Goal: Transaction & Acquisition: Subscribe to service/newsletter

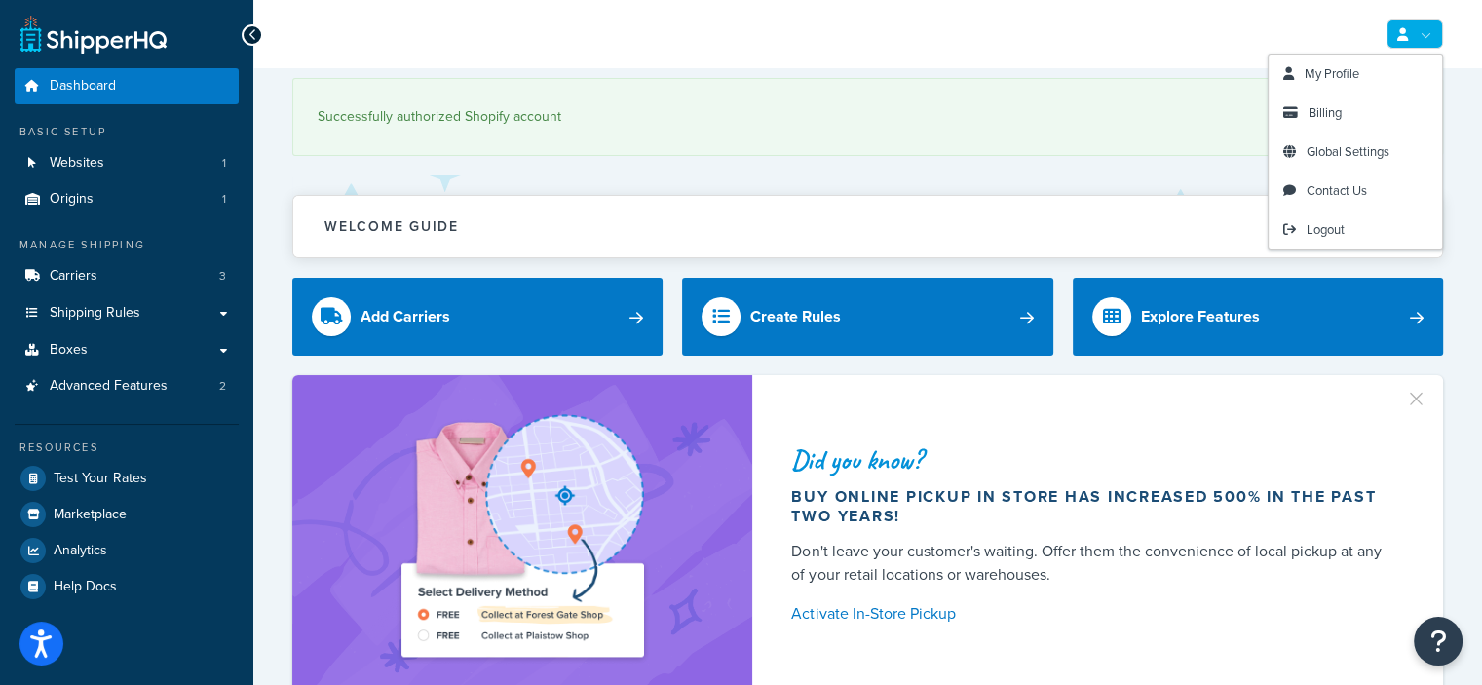
click at [1415, 29] on link at bounding box center [1415, 33] width 57 height 29
click at [1344, 79] on span "My Profile" at bounding box center [1332, 73] width 55 height 19
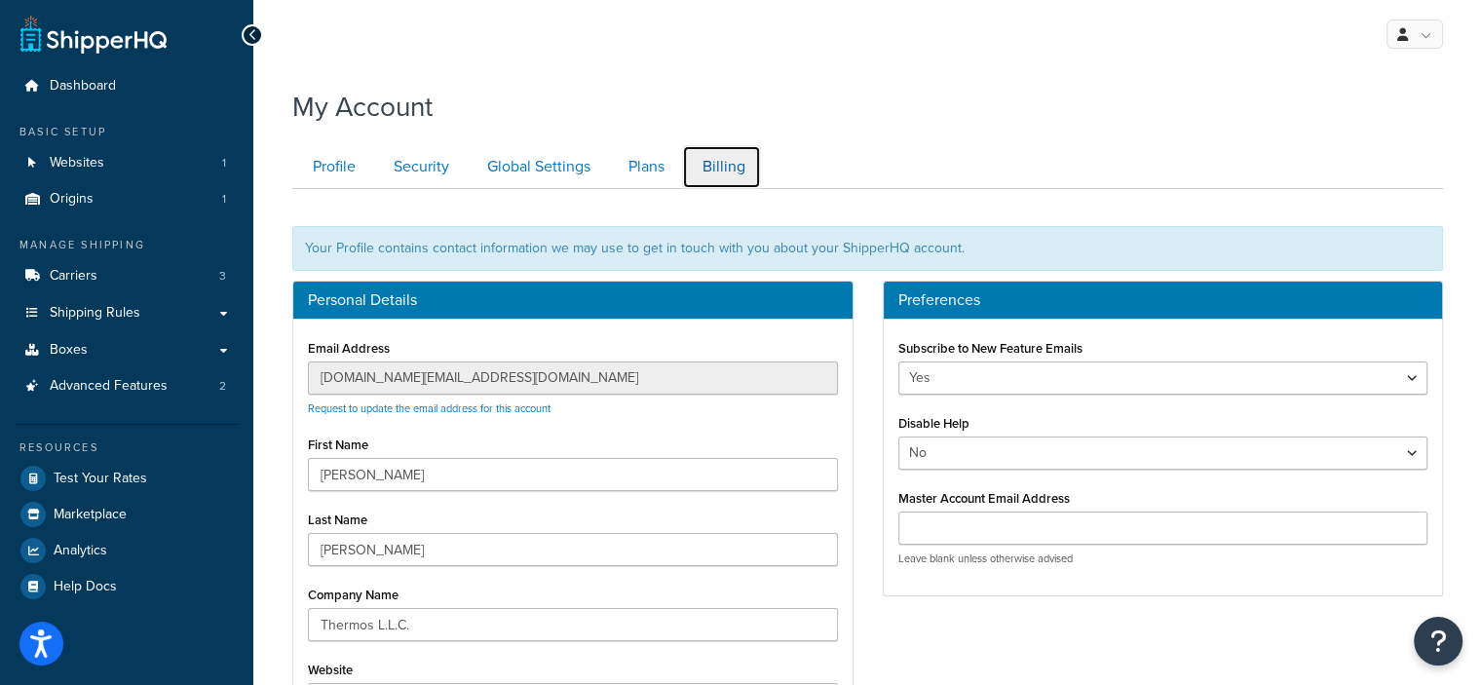
click at [721, 159] on link "Billing" at bounding box center [721, 167] width 79 height 44
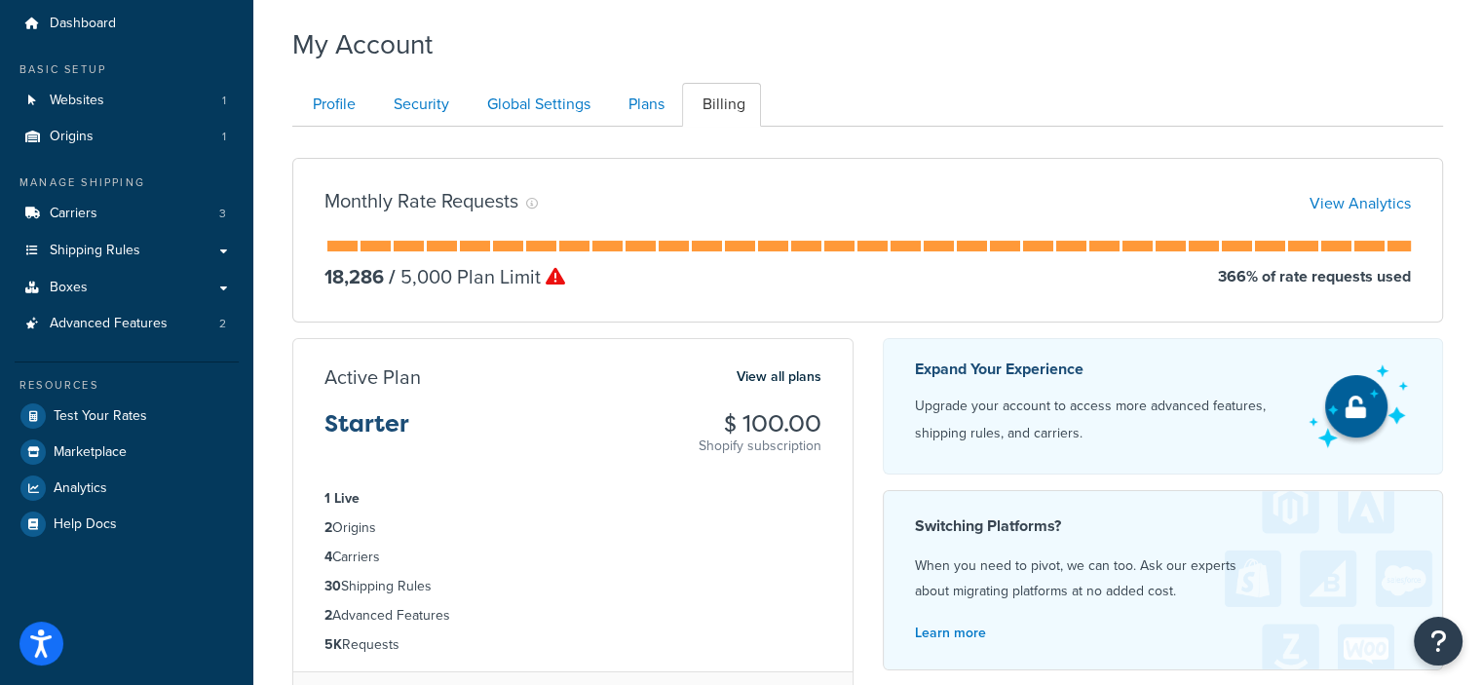
scroll to position [97, 0]
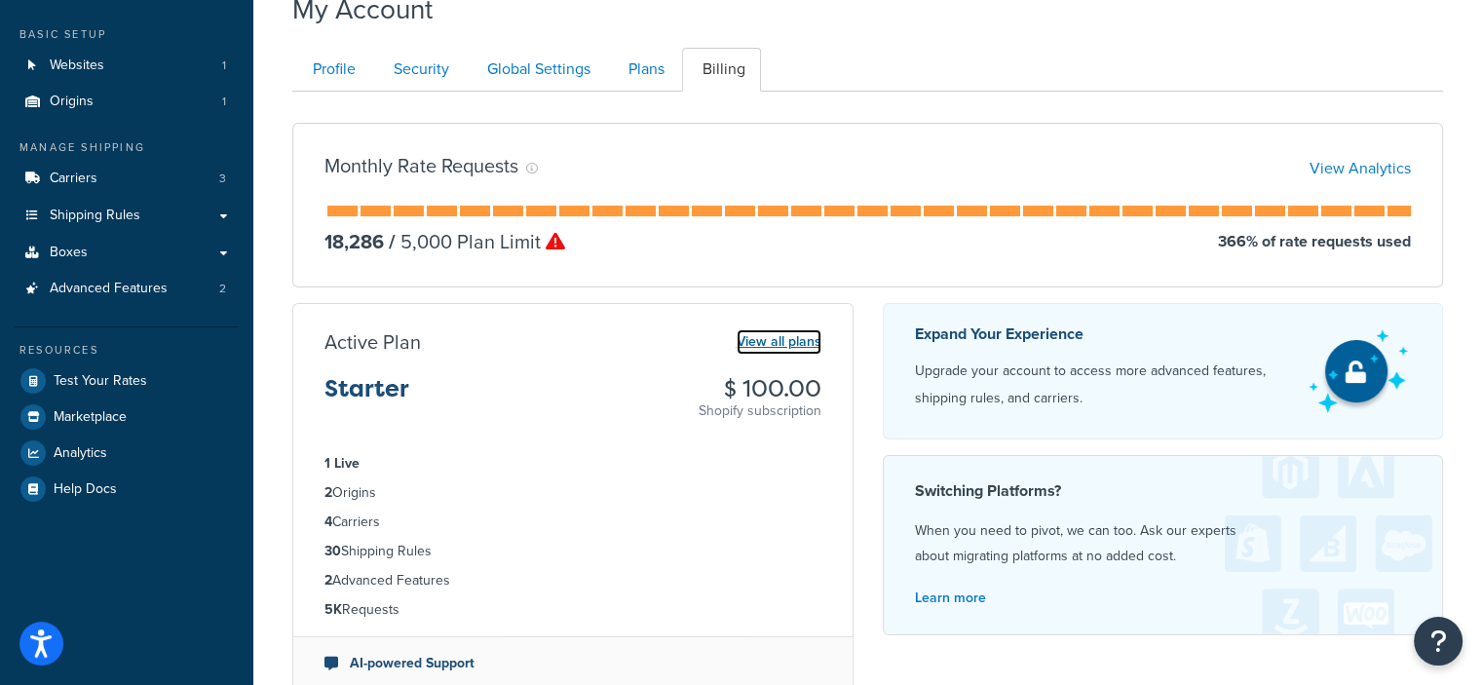
click at [807, 340] on link "View all plans" at bounding box center [779, 341] width 85 height 25
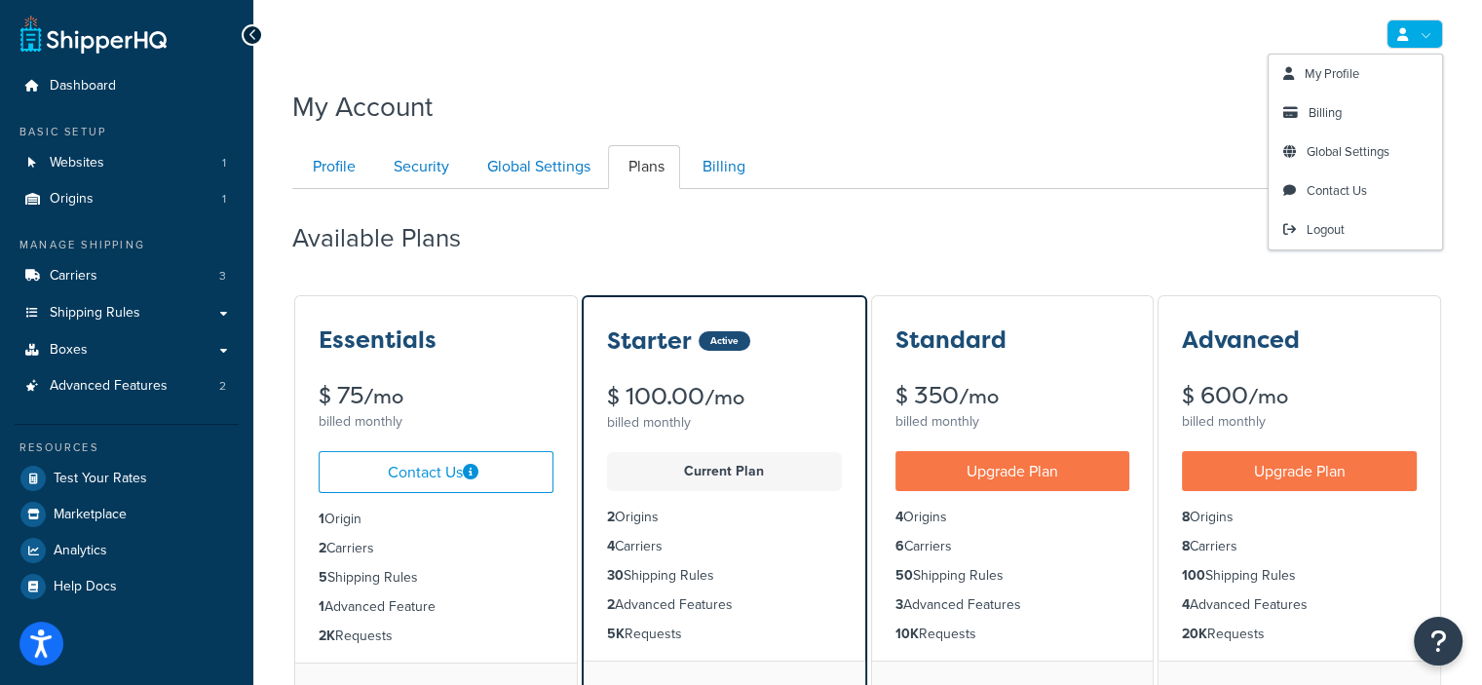
click at [1402, 38] on icon at bounding box center [1403, 34] width 11 height 13
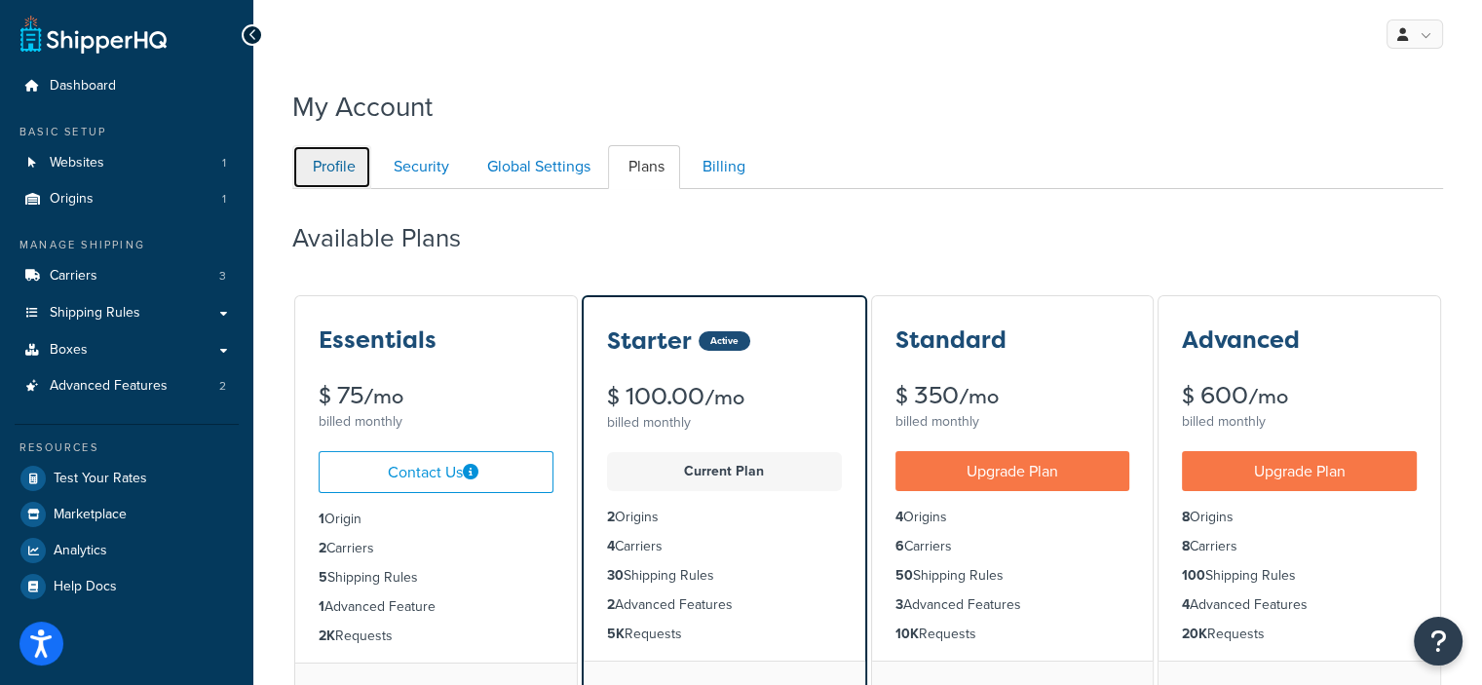
click at [340, 156] on link "Profile" at bounding box center [331, 167] width 79 height 44
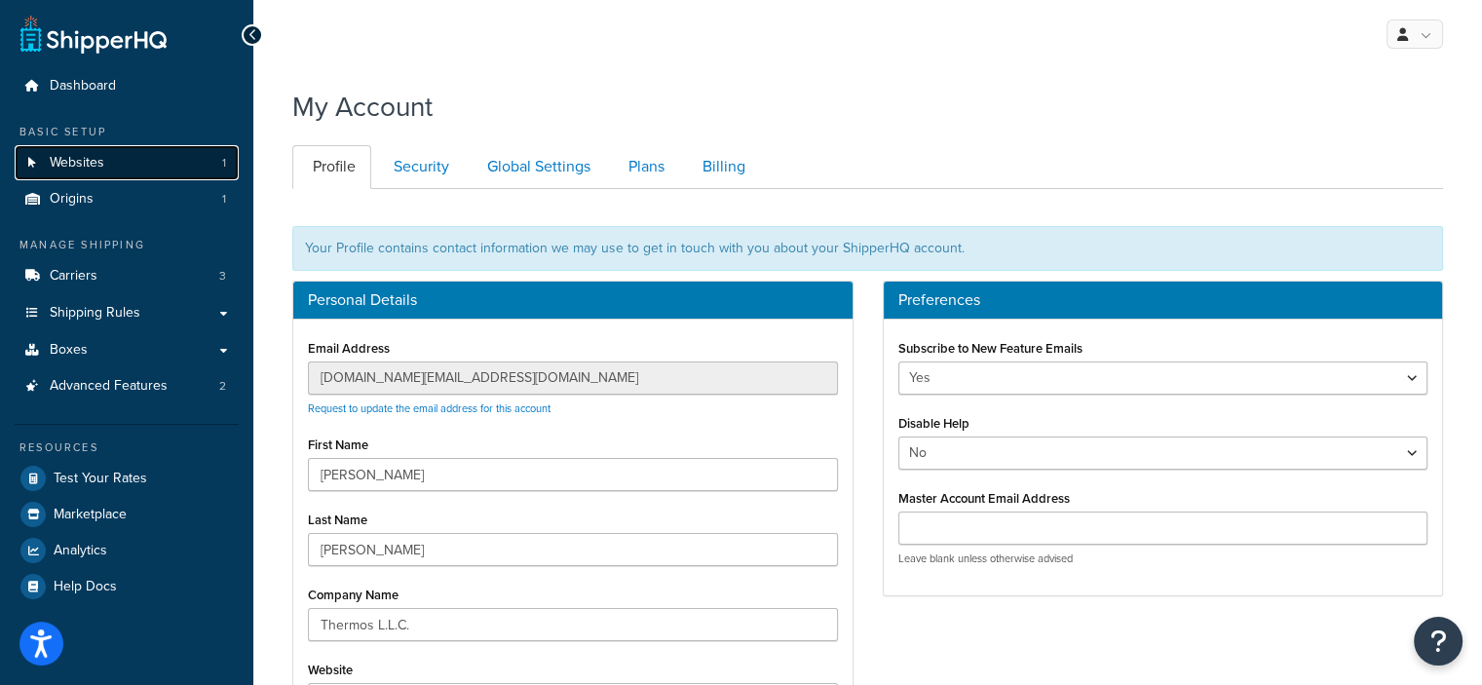
click at [97, 172] on span "Websites" at bounding box center [77, 163] width 55 height 17
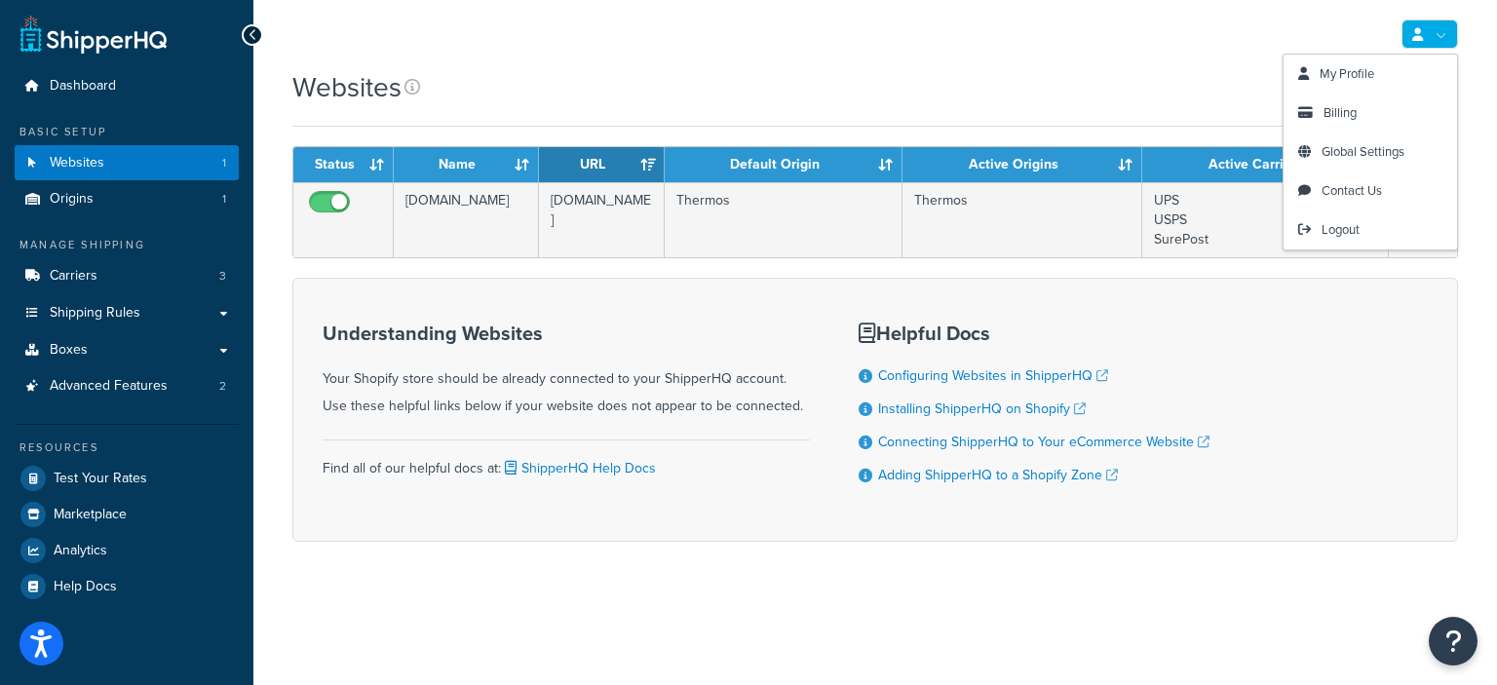
click at [1411, 46] on link at bounding box center [1429, 33] width 57 height 29
click at [1388, 113] on link "Billing" at bounding box center [1370, 113] width 173 height 39
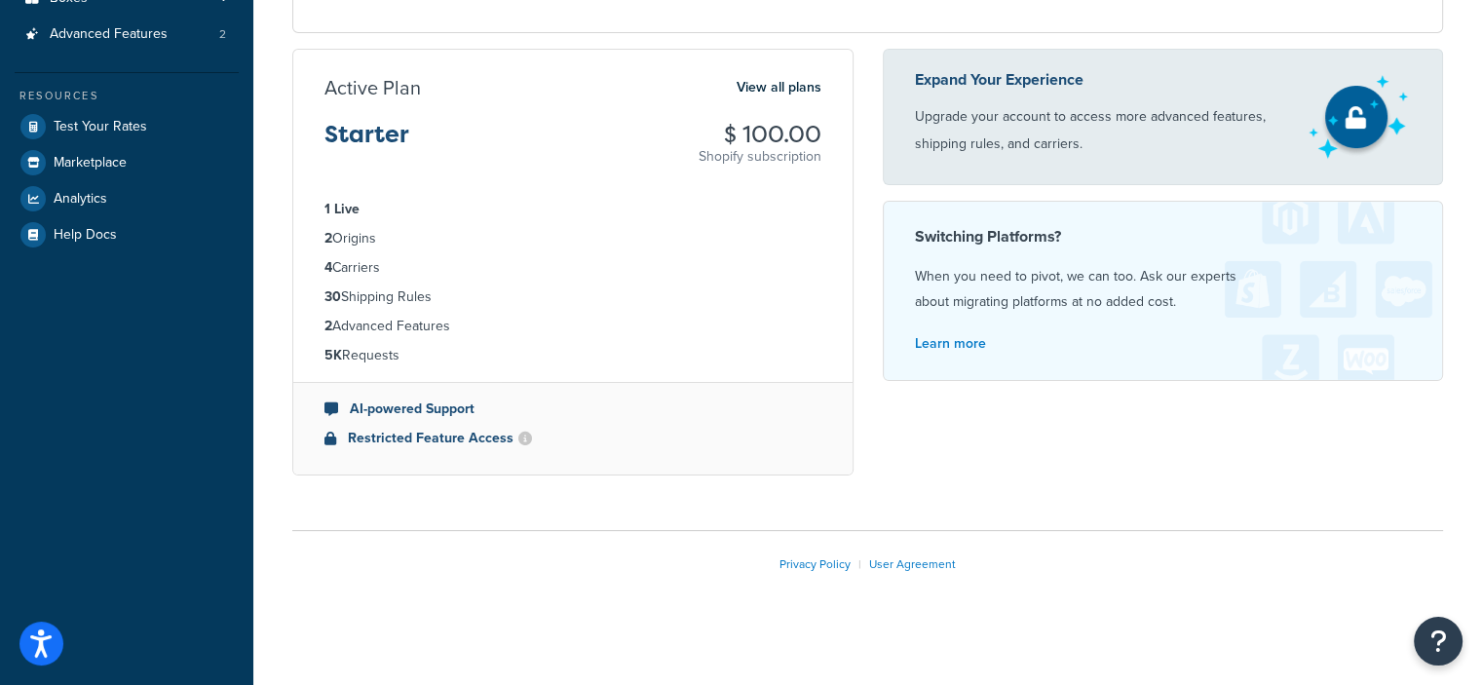
scroll to position [360, 0]
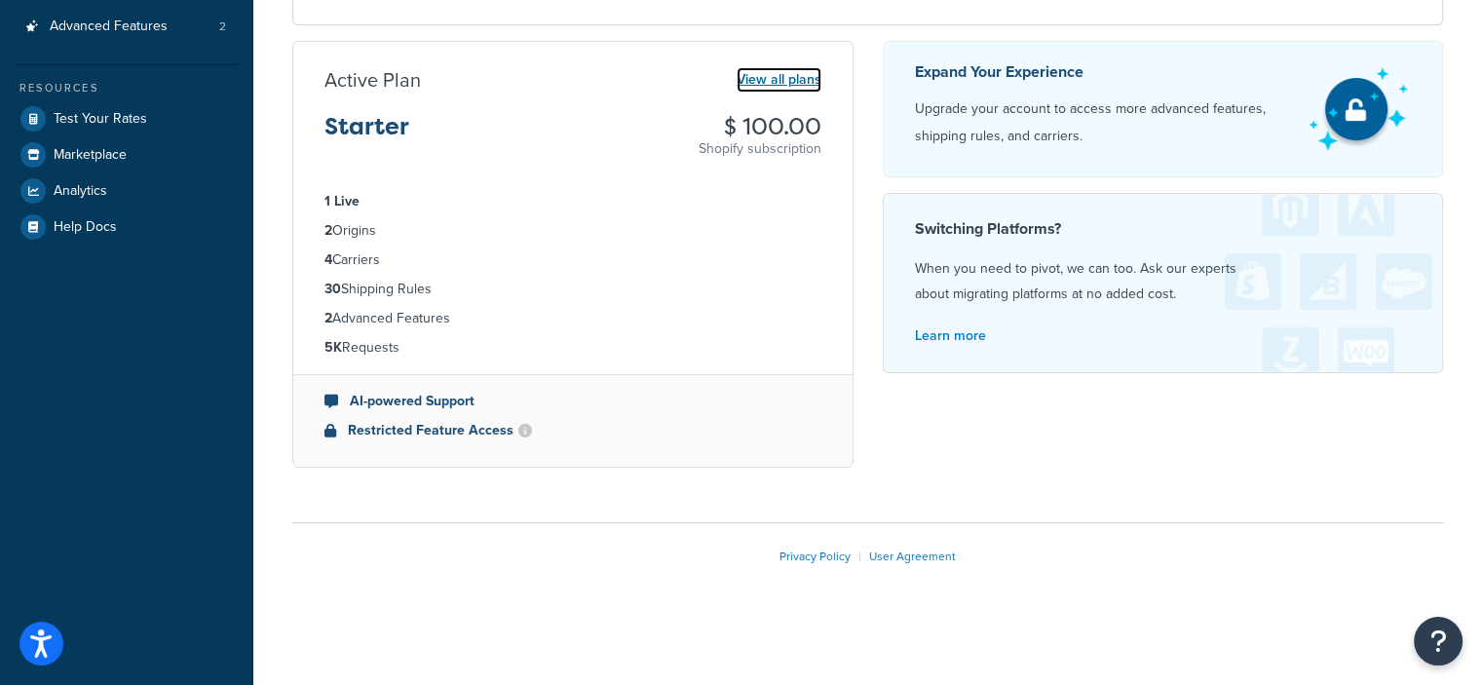
click at [815, 69] on link "View all plans" at bounding box center [779, 79] width 85 height 25
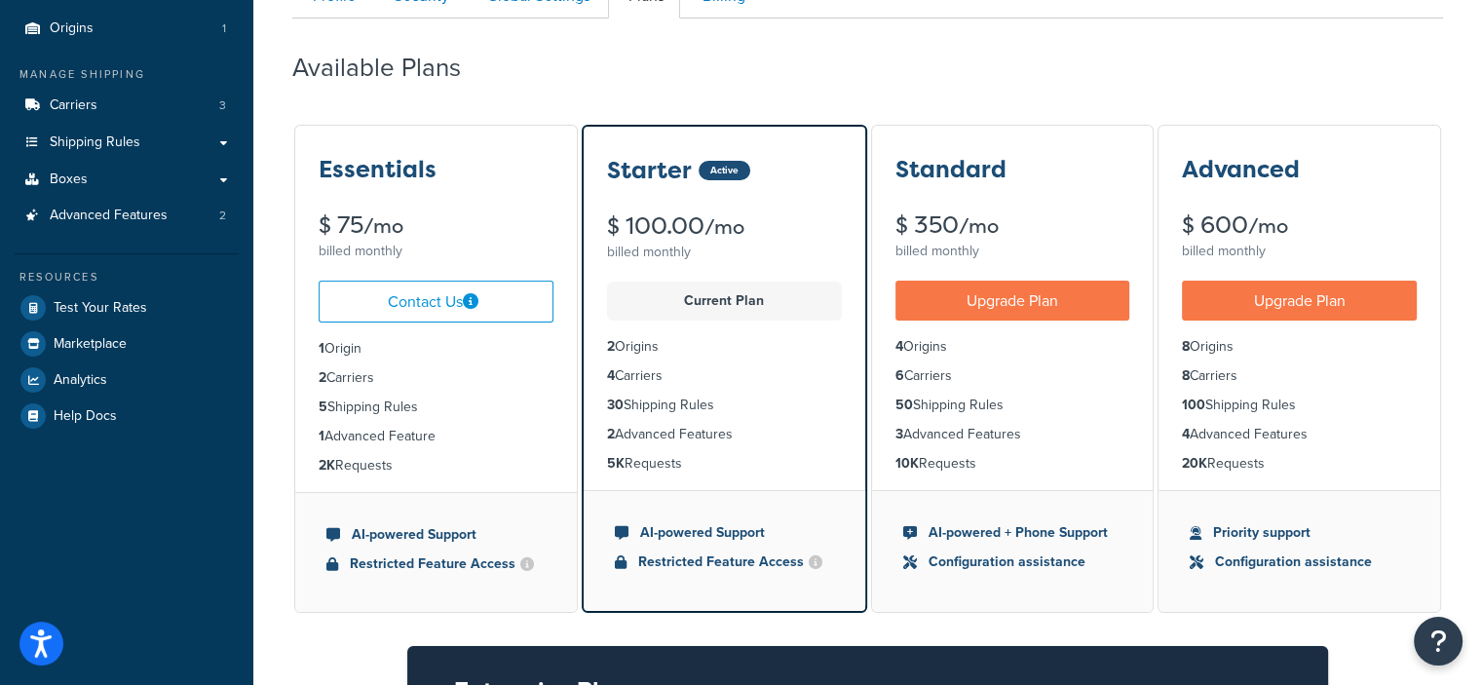
scroll to position [97, 0]
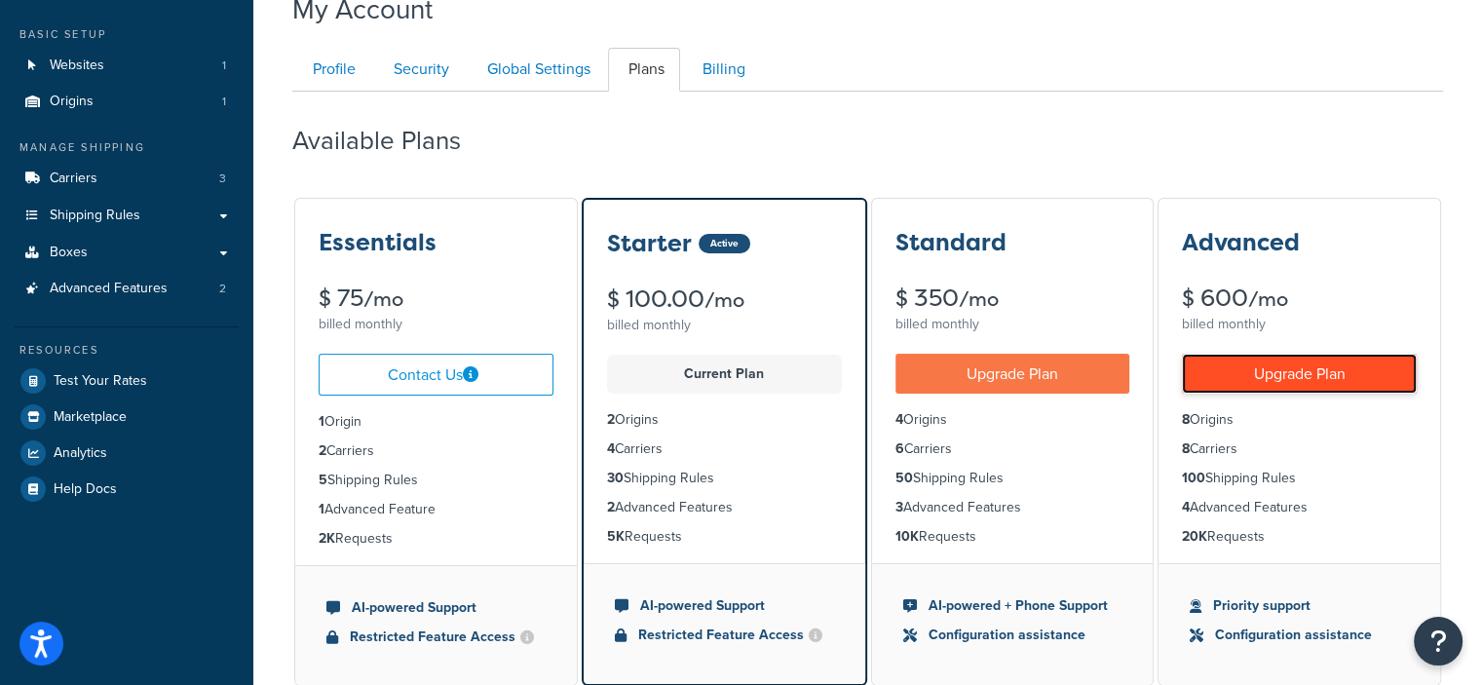
click at [1326, 373] on link "Upgrade Plan" at bounding box center [1299, 374] width 235 height 40
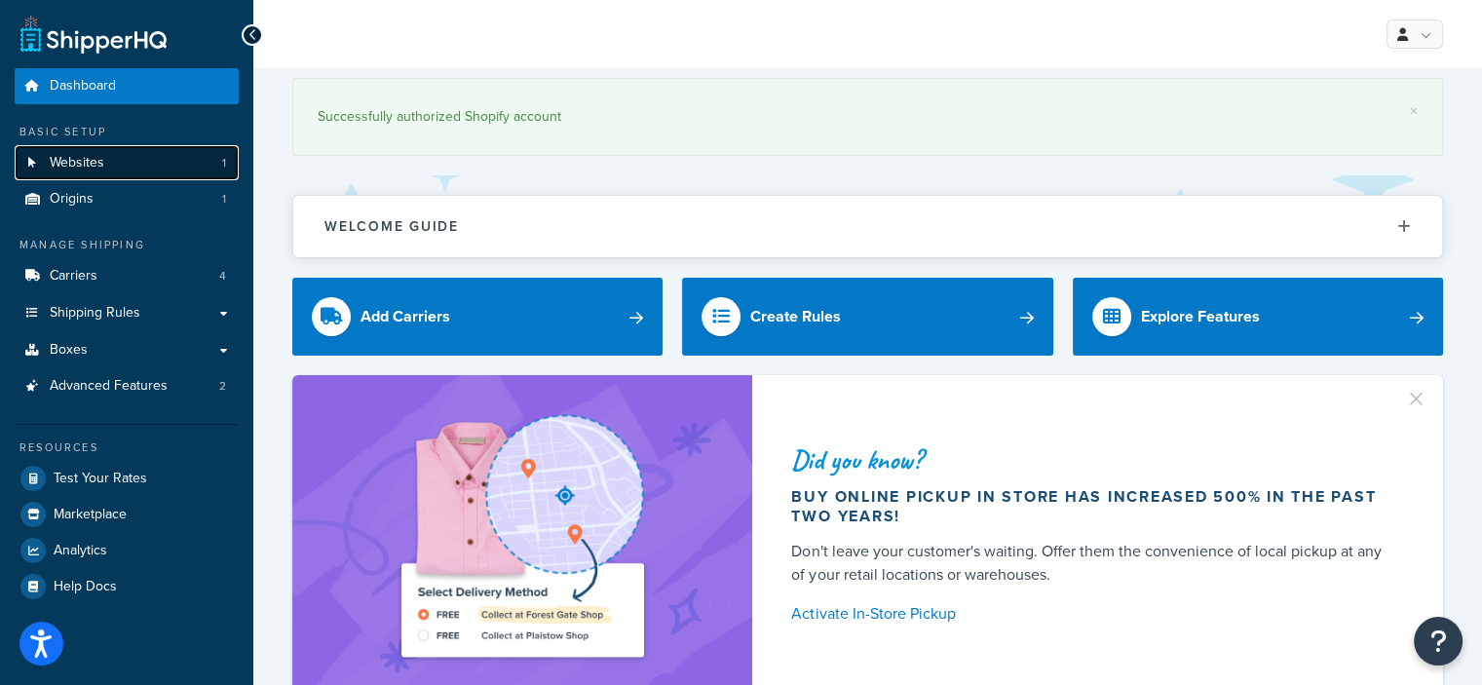
click at [75, 159] on span "Websites" at bounding box center [77, 163] width 55 height 17
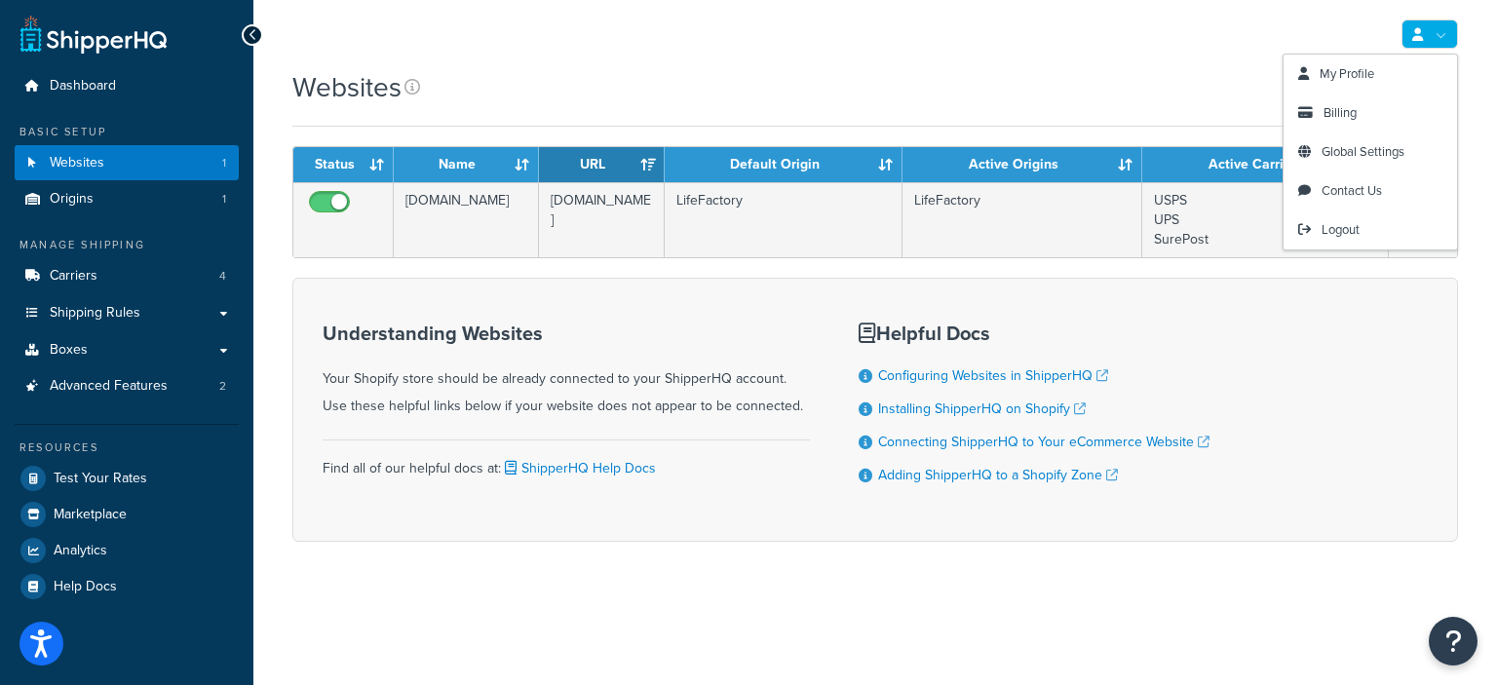
click at [1441, 19] on link at bounding box center [1429, 33] width 57 height 29
click at [1314, 125] on link "Billing" at bounding box center [1370, 113] width 173 height 39
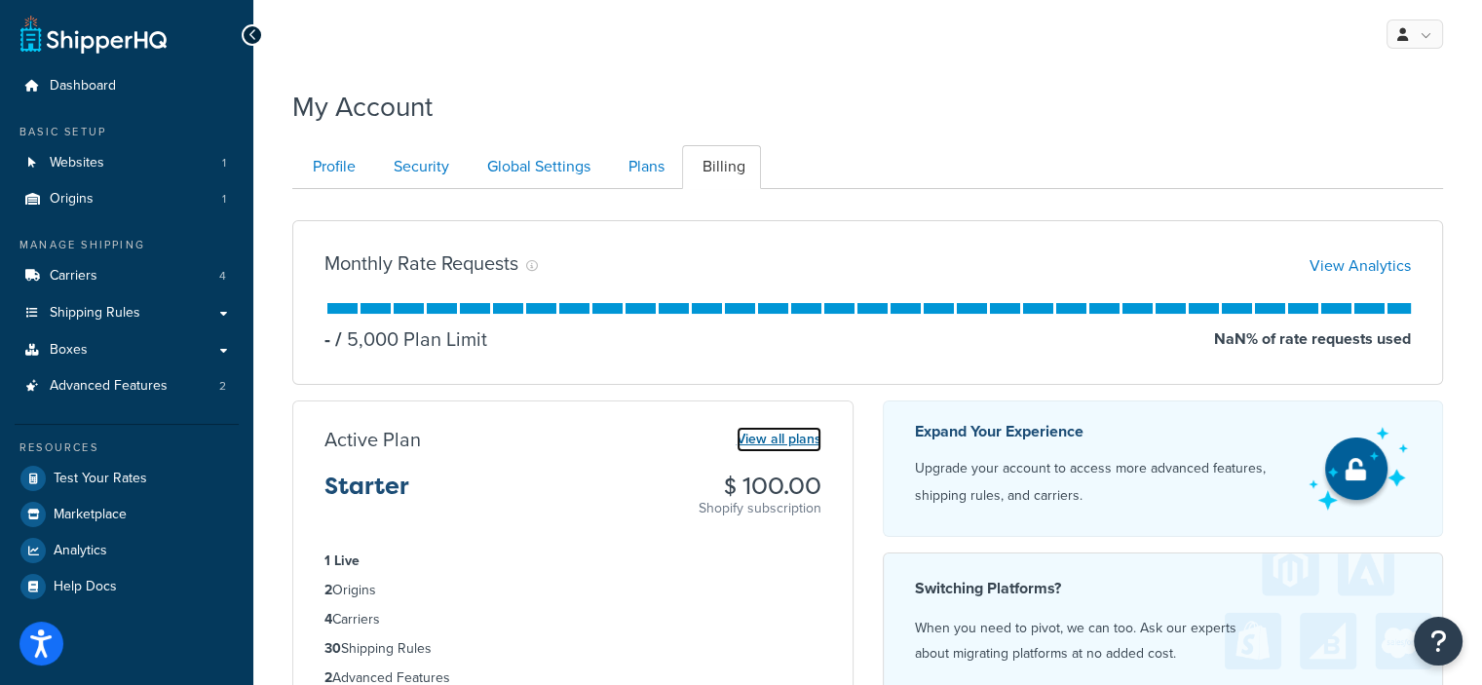
click at [761, 433] on link "View all plans" at bounding box center [779, 439] width 85 height 25
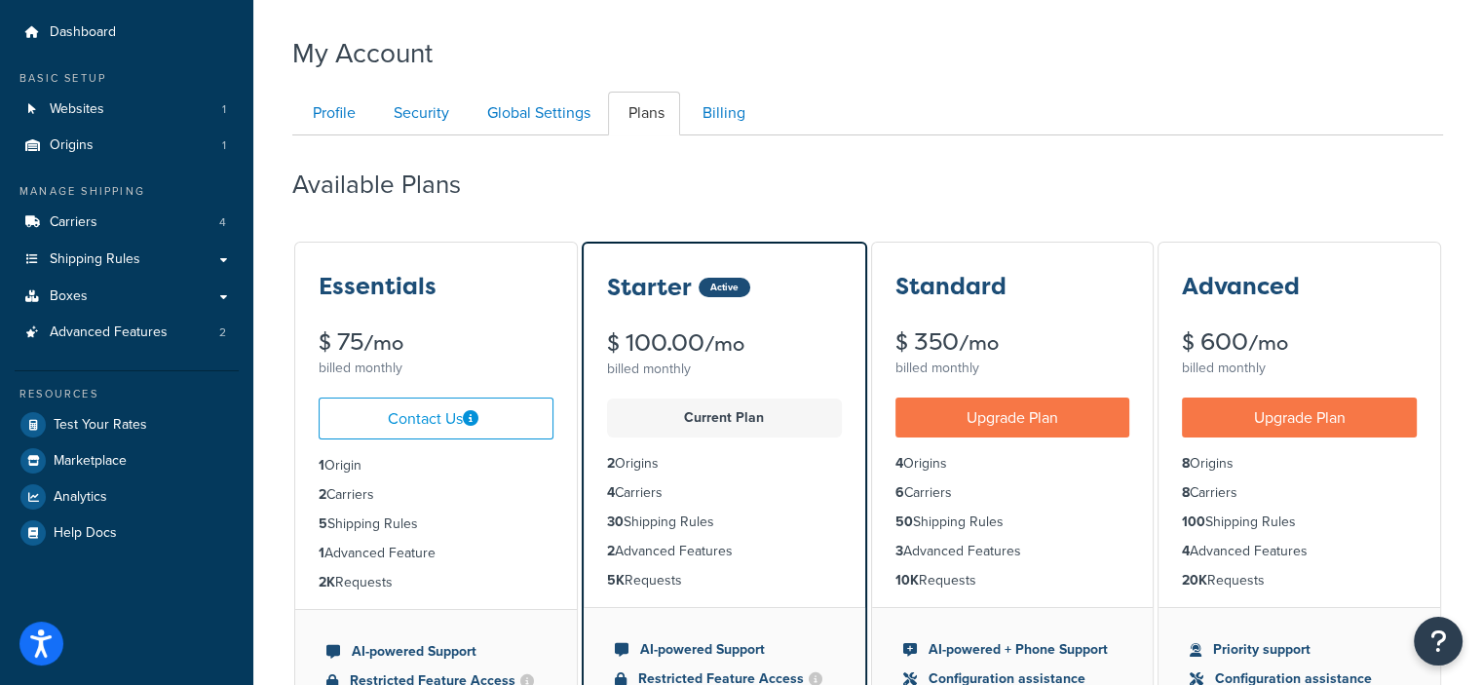
scroll to position [97, 0]
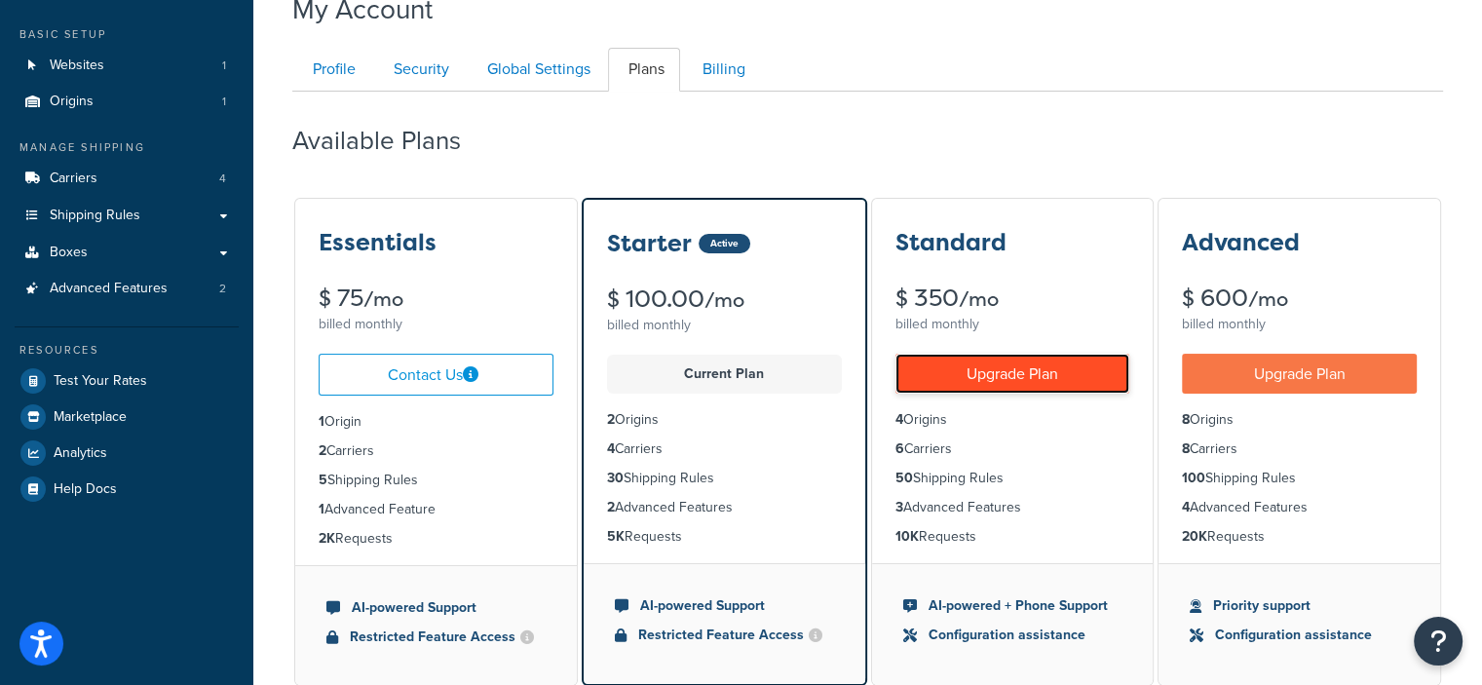
click at [1017, 376] on link "Upgrade Plan" at bounding box center [1013, 374] width 235 height 40
